Goal: Task Accomplishment & Management: Use online tool/utility

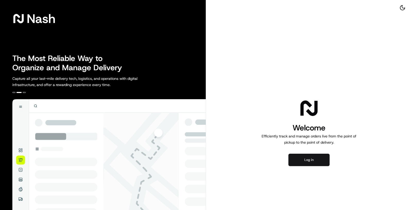
click at [311, 159] on button "Log in" at bounding box center [309, 159] width 41 height 12
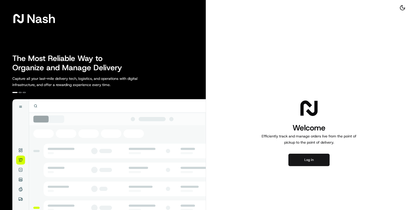
click at [318, 158] on button "Log in" at bounding box center [309, 159] width 41 height 12
